Goal: Find specific page/section: Find specific page/section

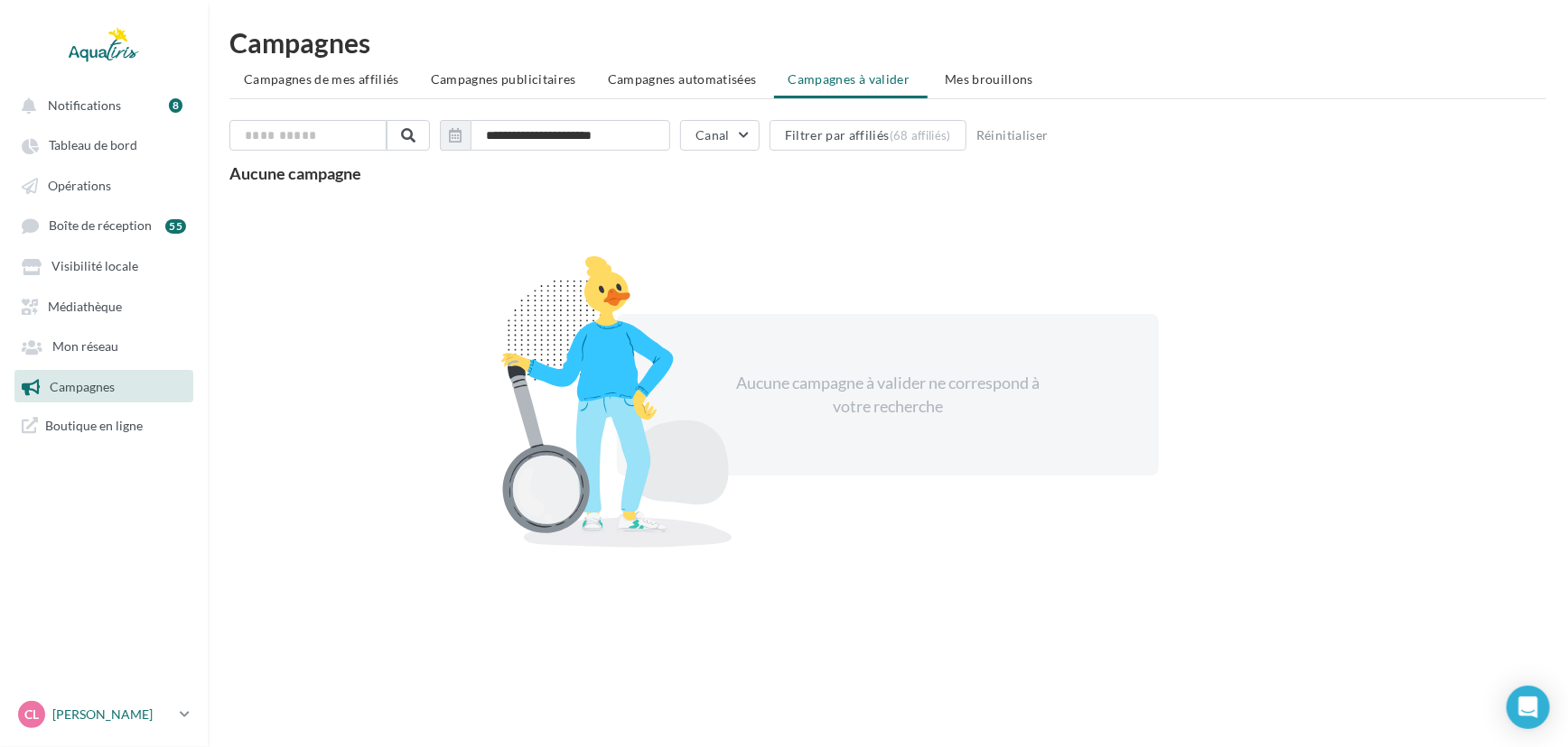
click at [107, 717] on p "[PERSON_NAME]" at bounding box center [113, 714] width 120 height 18
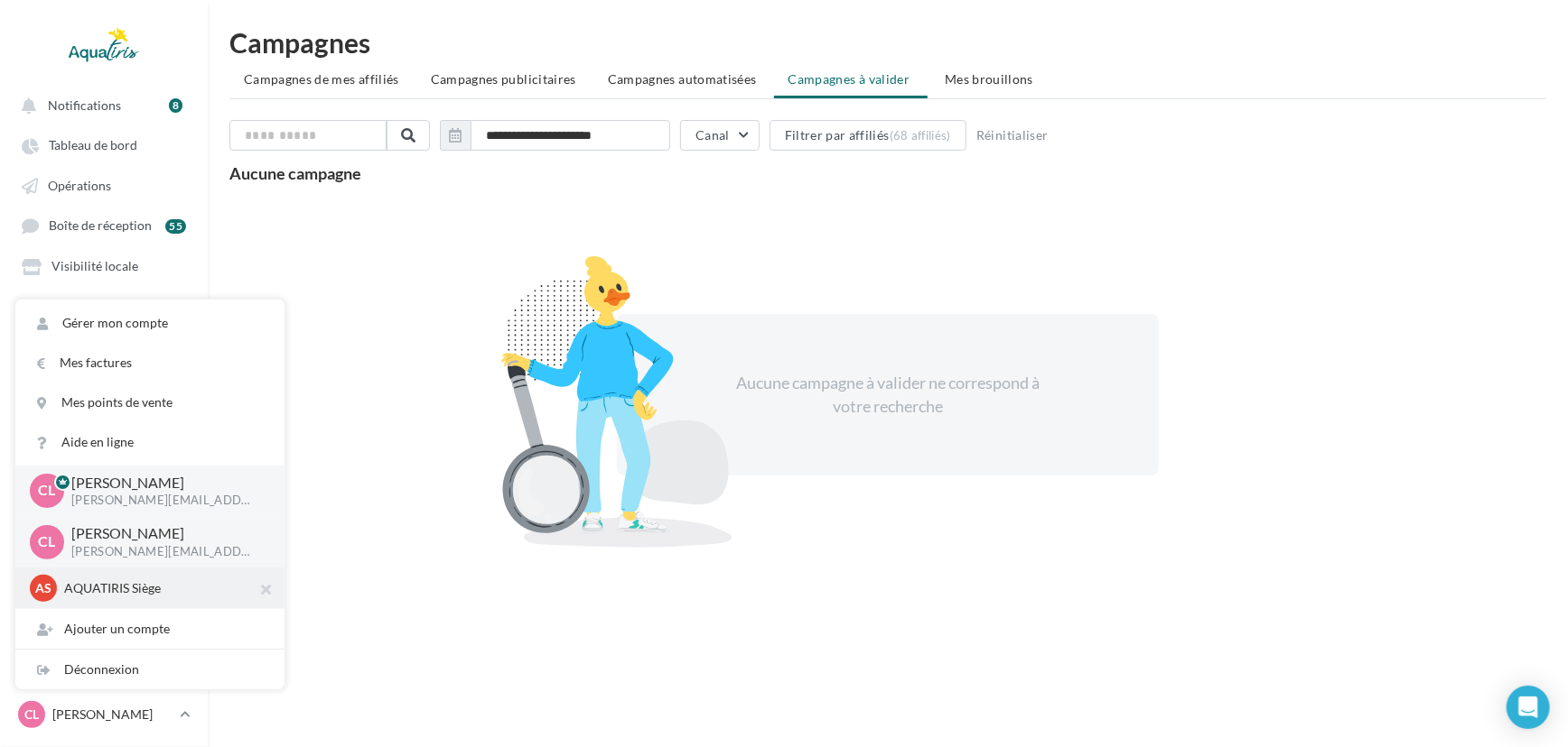
click at [106, 597] on p "AQUATIRIS Siège" at bounding box center [163, 588] width 198 height 18
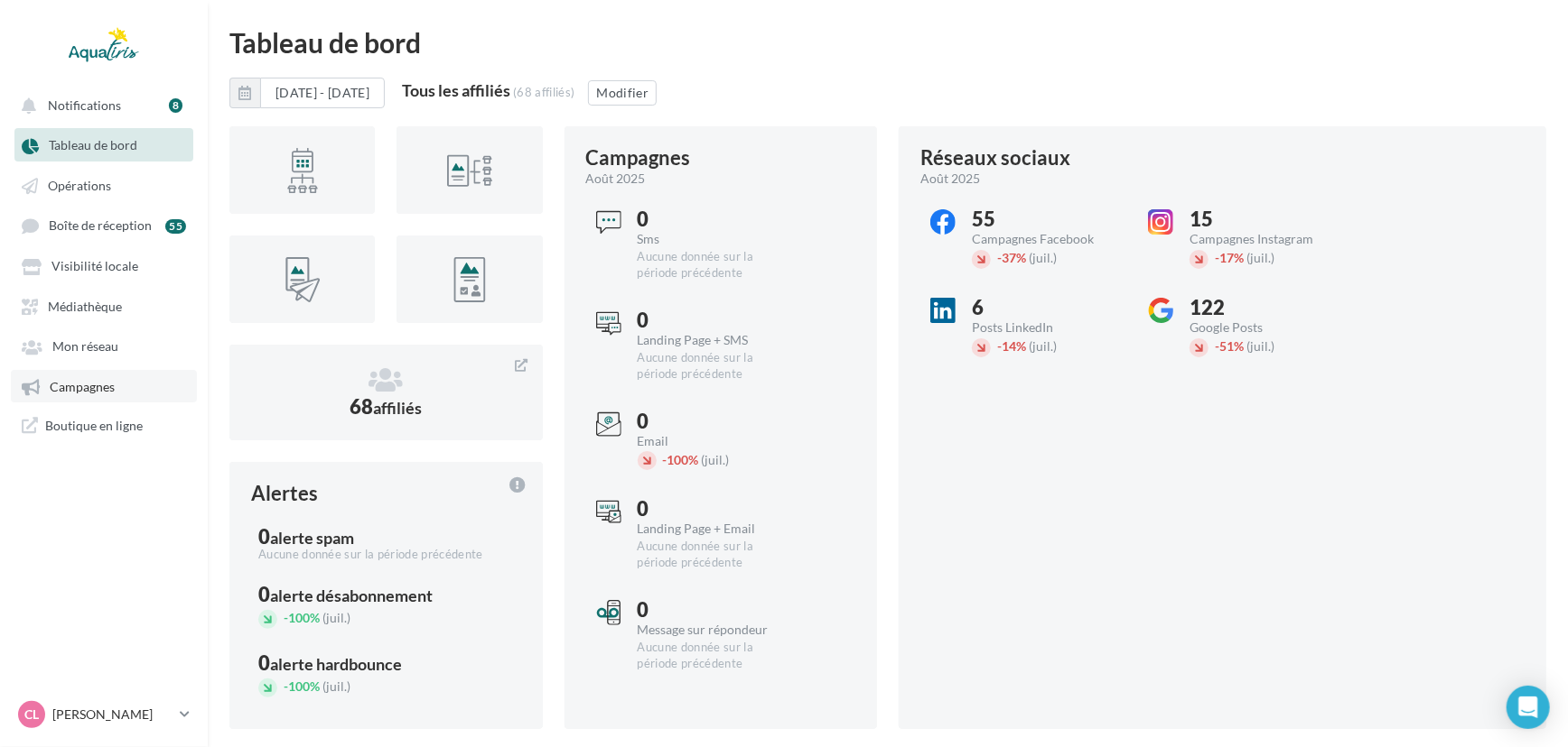
click at [134, 392] on link "Campagnes" at bounding box center [104, 386] width 186 height 33
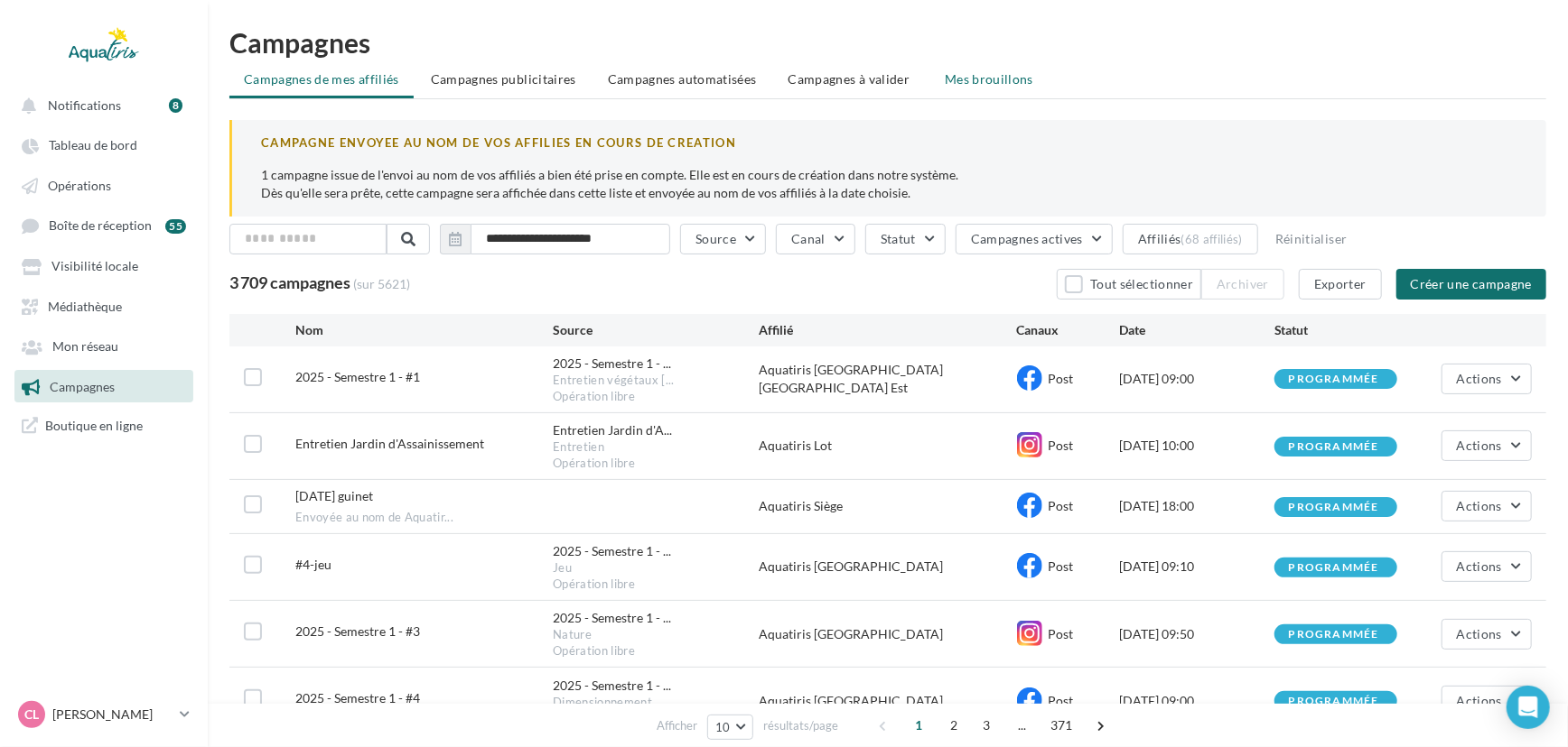
click at [996, 82] on span "Mes brouillons" at bounding box center [989, 79] width 89 height 16
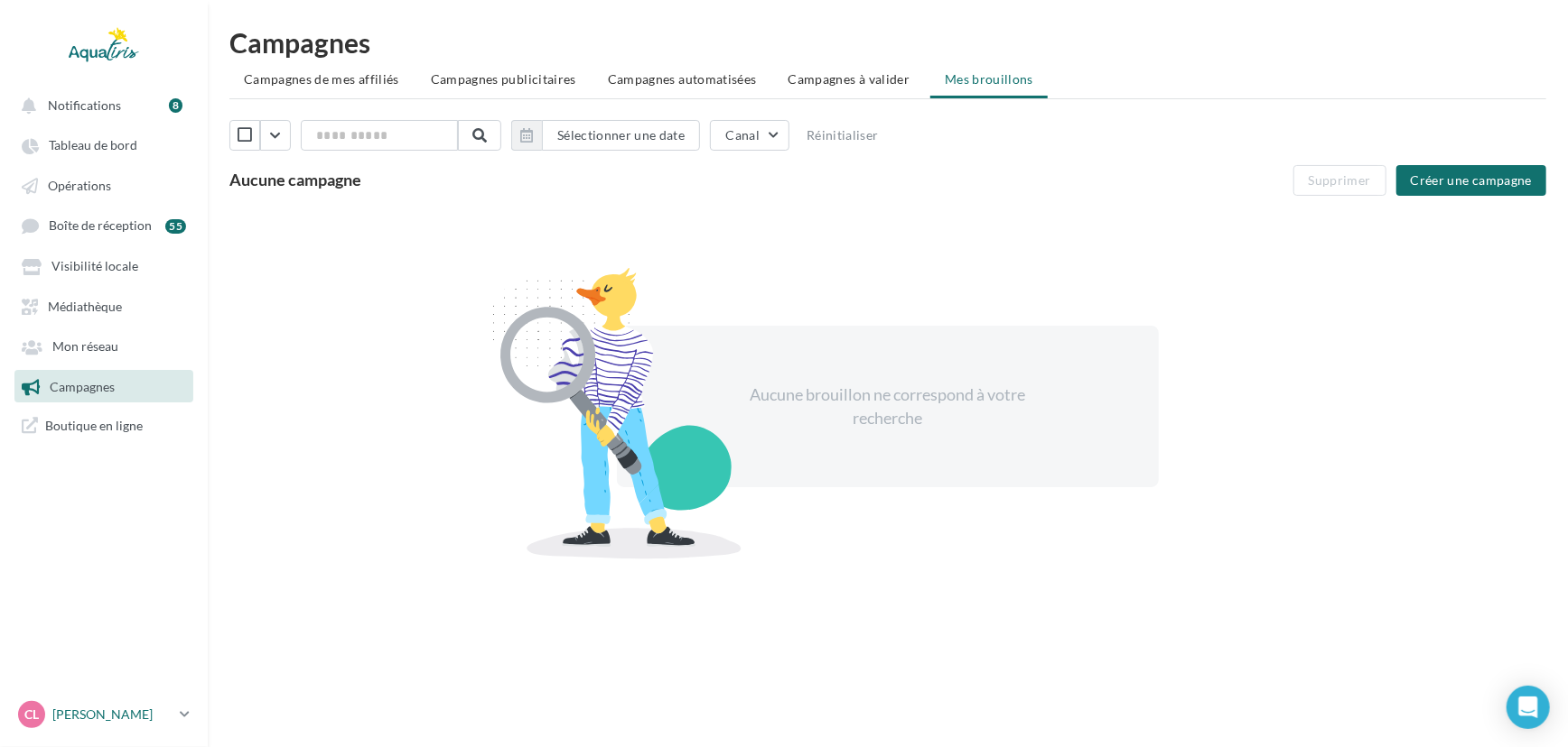
click at [89, 713] on p "[PERSON_NAME]" at bounding box center [113, 714] width 120 height 18
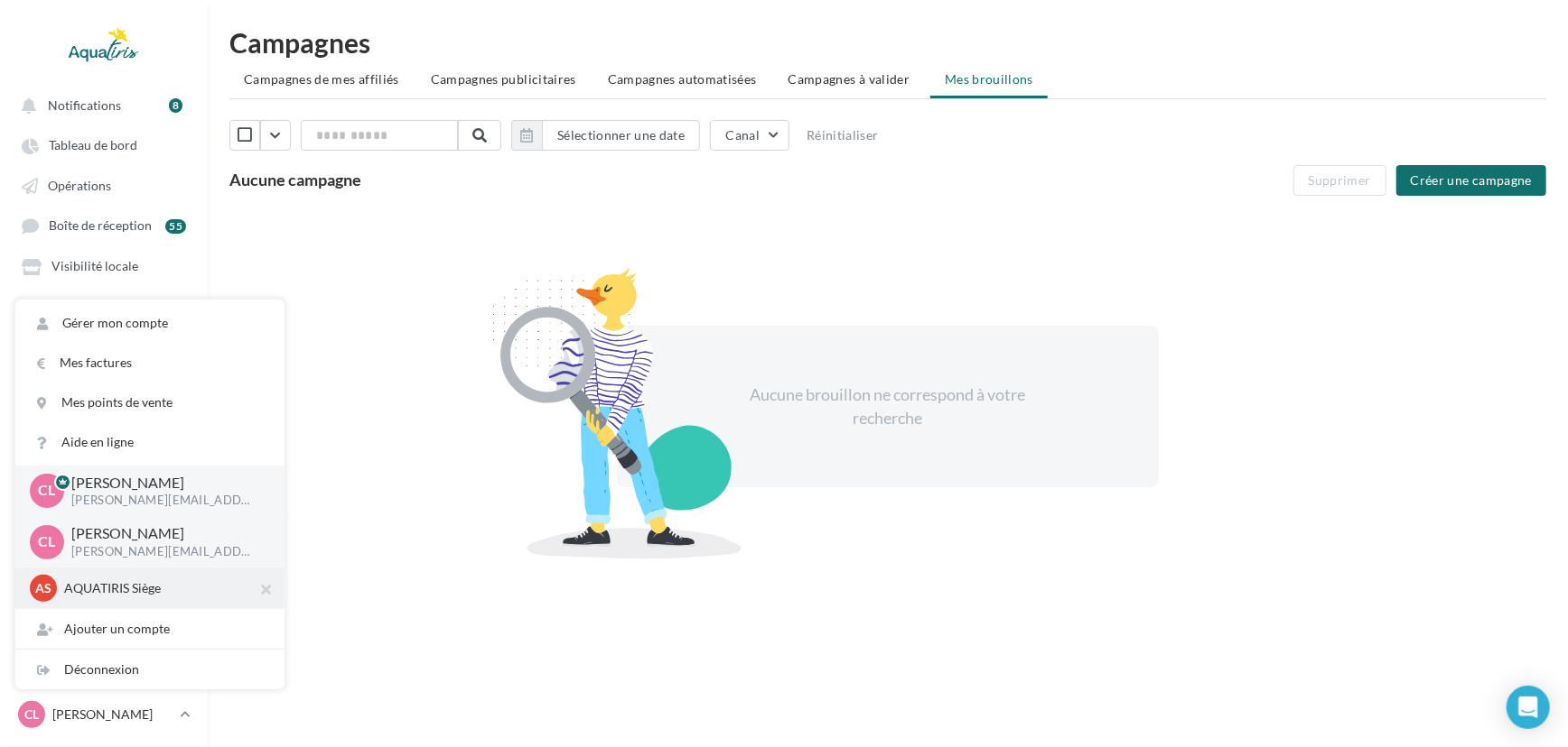
click at [157, 598] on p "AQUATIRIS Siège" at bounding box center [163, 588] width 198 height 18
